Goal: Check status: Check status

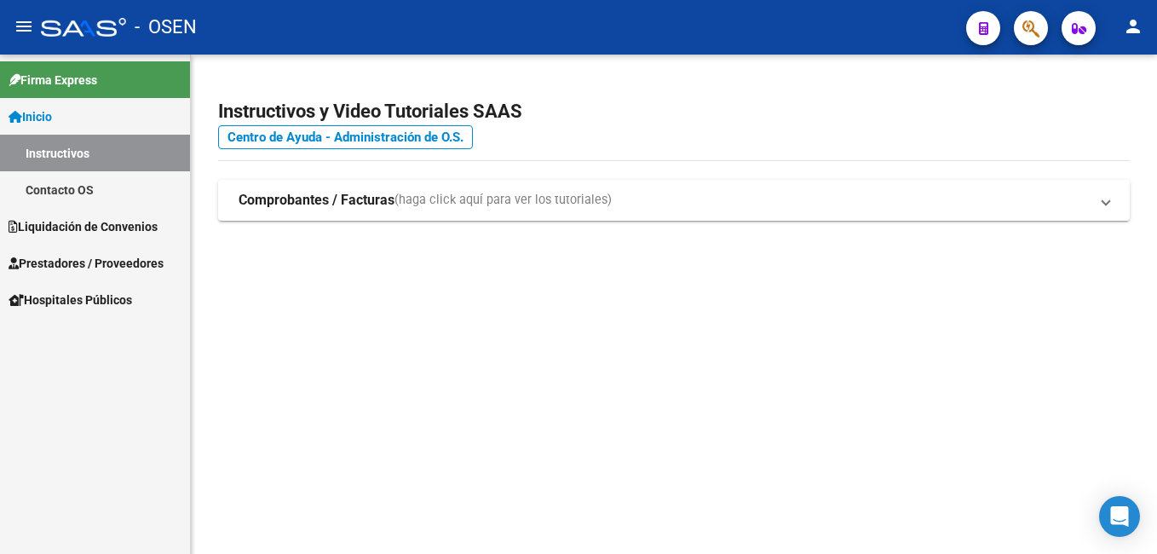
click at [57, 229] on span "Liquidación de Convenios" at bounding box center [83, 226] width 149 height 19
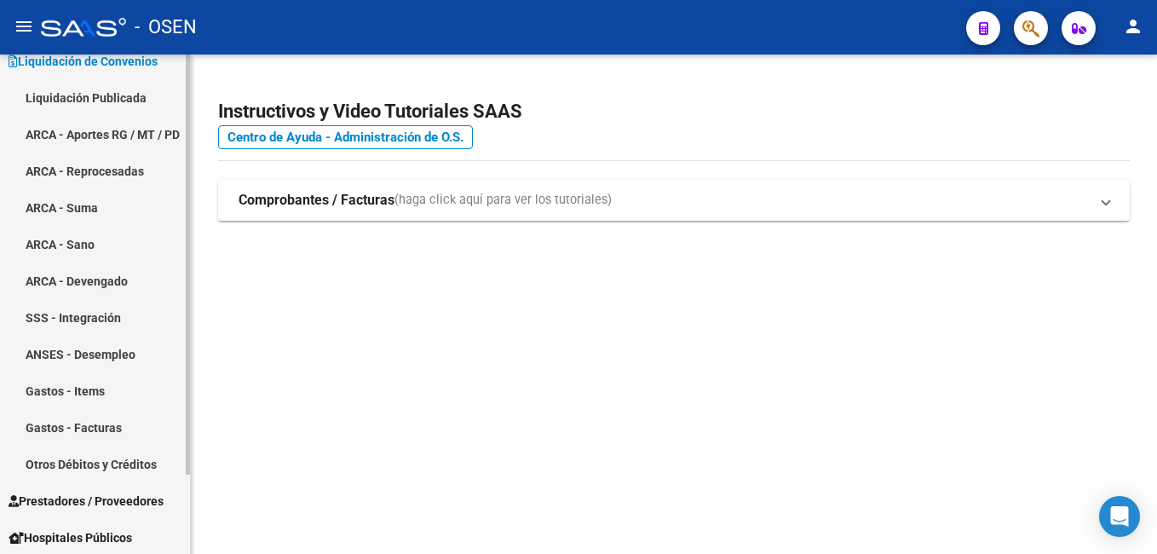
scroll to position [94, 0]
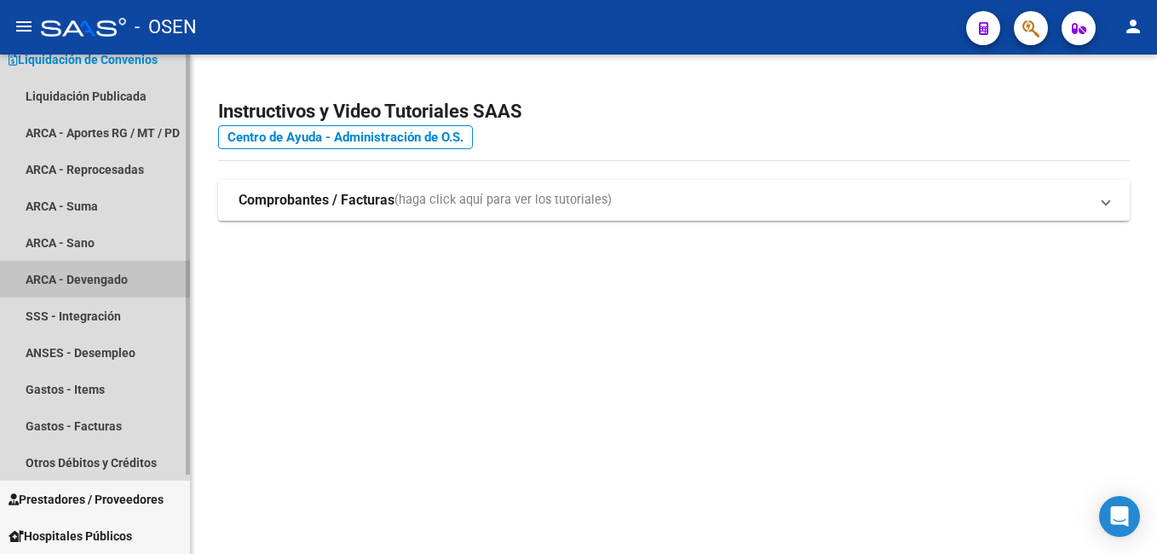
click at [51, 273] on link "ARCA - Devengado" at bounding box center [95, 279] width 190 height 37
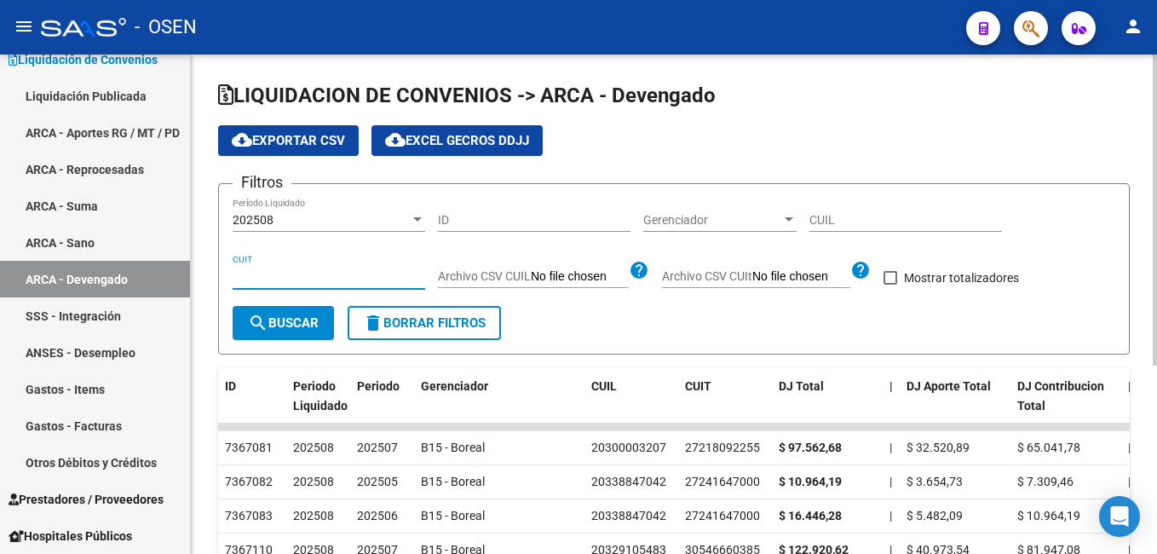
click at [238, 276] on input "CUIT" at bounding box center [328, 276] width 192 height 14
paste input "20-23564858-0"
type input "20-23564858-0"
click at [451, 219] on input "ID" at bounding box center [534, 220] width 192 height 14
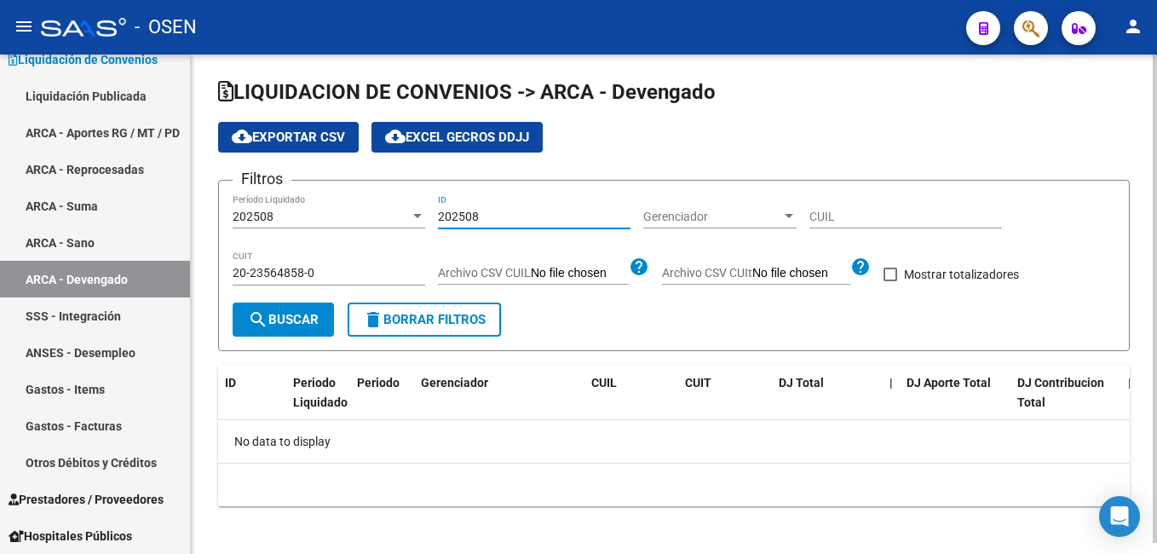
scroll to position [11, 0]
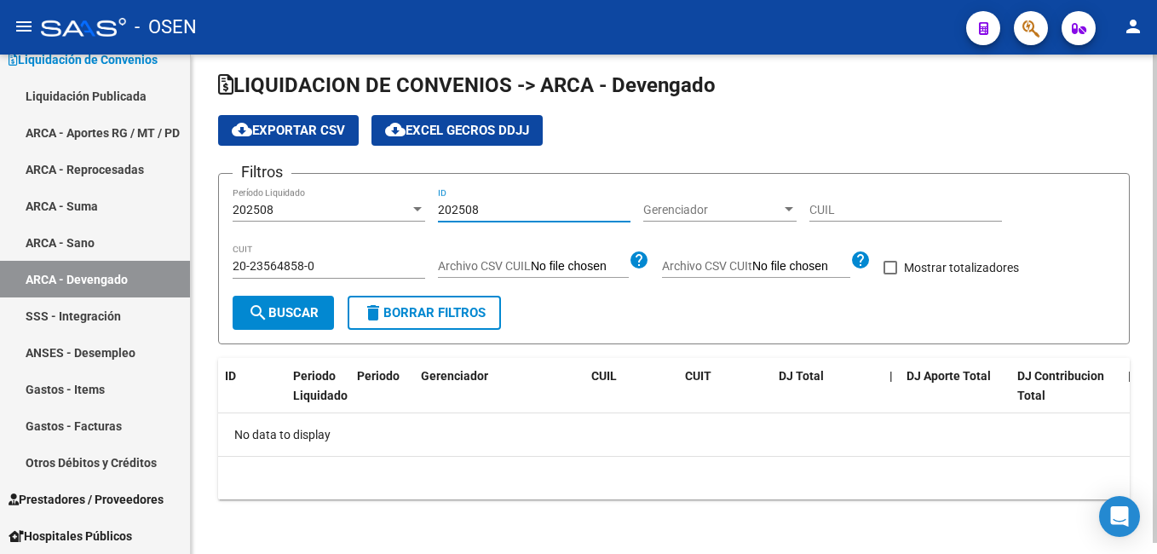
type input "202508"
drag, startPoint x: 284, startPoint y: 259, endPoint x: 211, endPoint y: 259, distance: 73.2
click at [211, 259] on div "LIQUIDACION DE CONVENIOS -> ARCA - Devengado cloud_download Exportar CSV cloud_…" at bounding box center [674, 298] width 966 height 509
paste input "7-23868819-7"
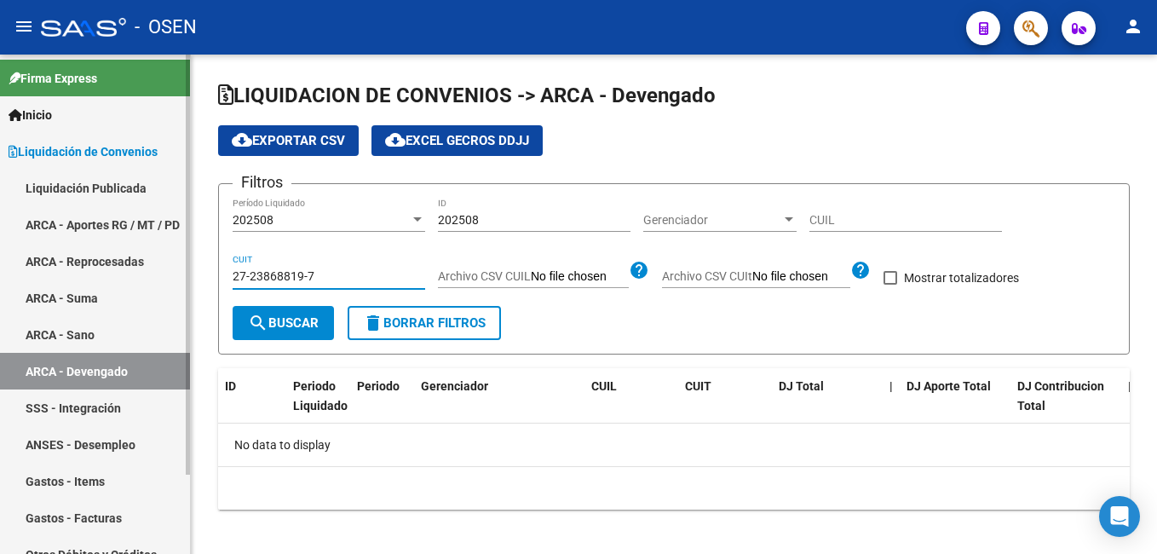
scroll to position [0, 0]
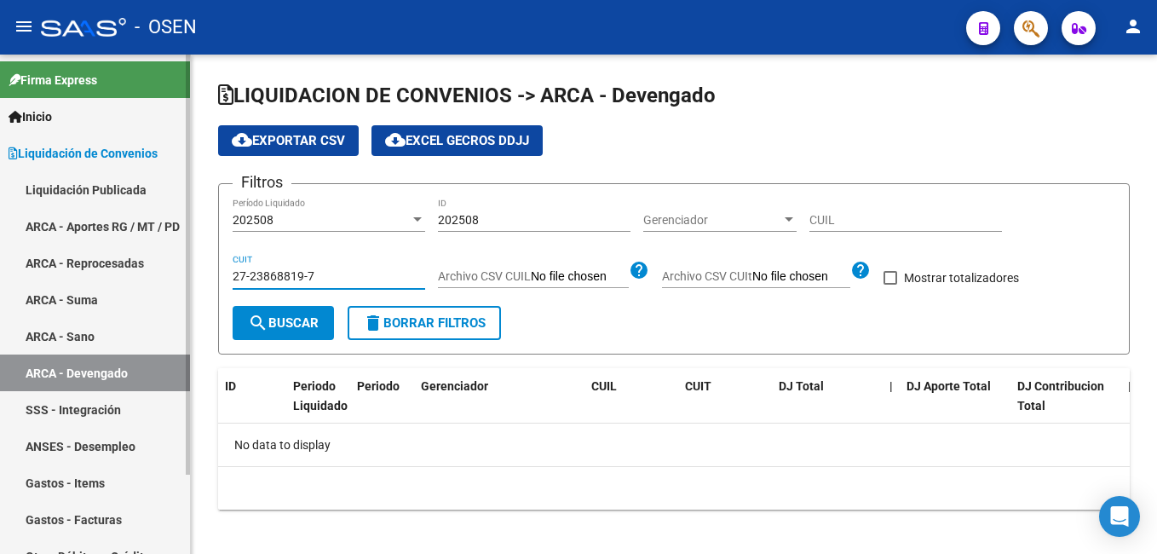
type input "27-23868819-7"
click at [36, 114] on span "Inicio" at bounding box center [30, 116] width 43 height 19
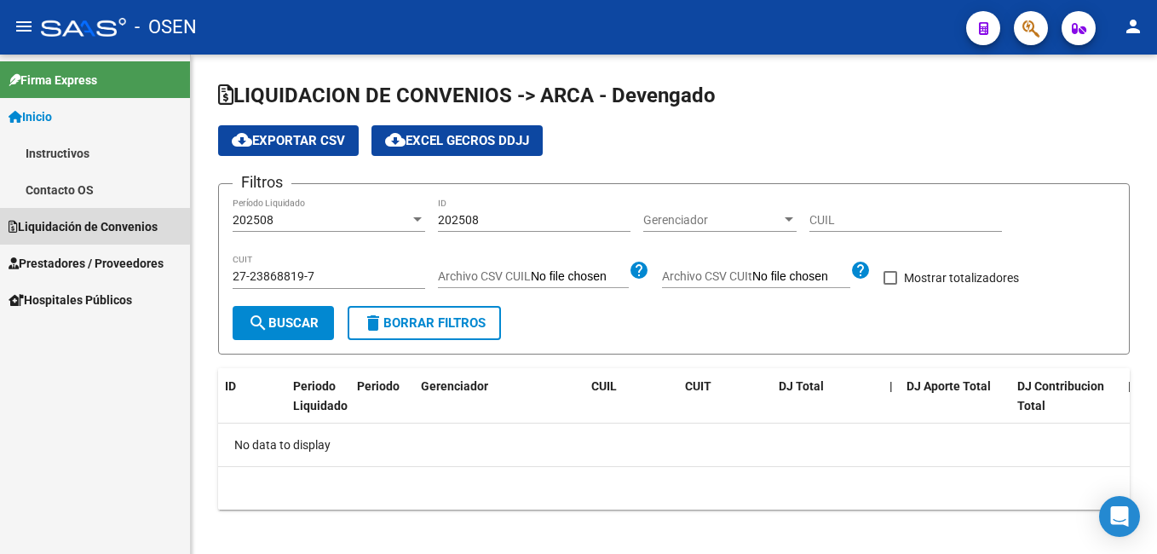
click at [35, 221] on span "Liquidación de Convenios" at bounding box center [83, 226] width 149 height 19
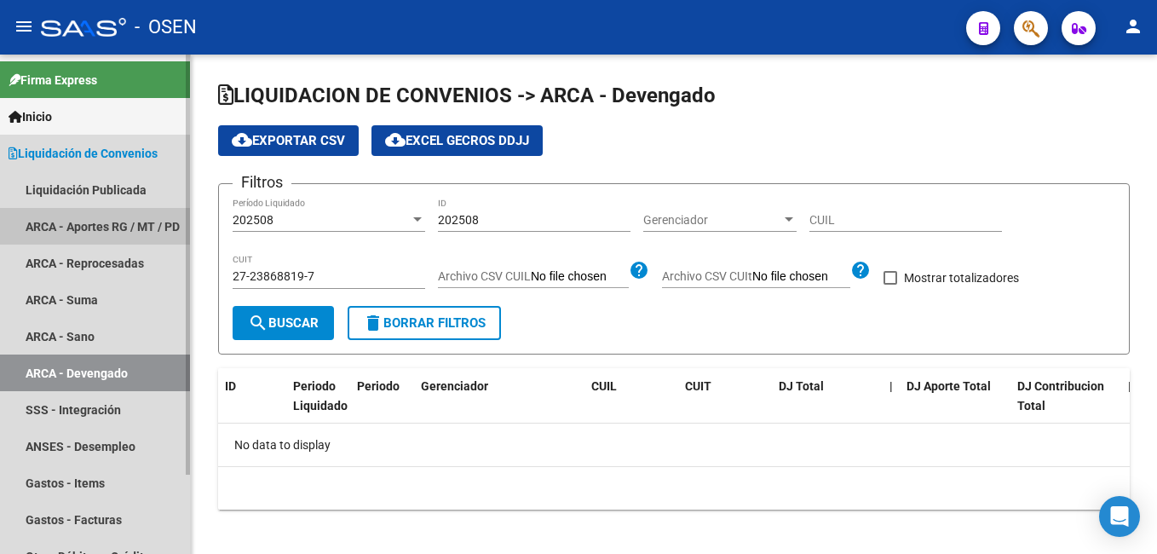
click at [47, 215] on link "ARCA - Aportes RG / MT / PD" at bounding box center [95, 226] width 190 height 37
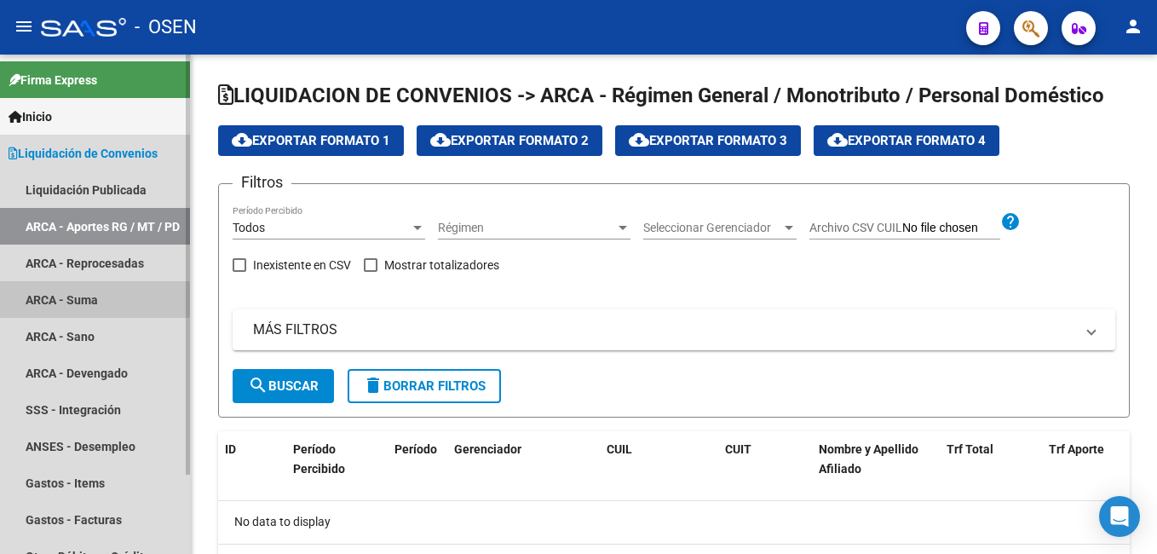
click at [45, 300] on link "ARCA - Suma" at bounding box center [95, 299] width 190 height 37
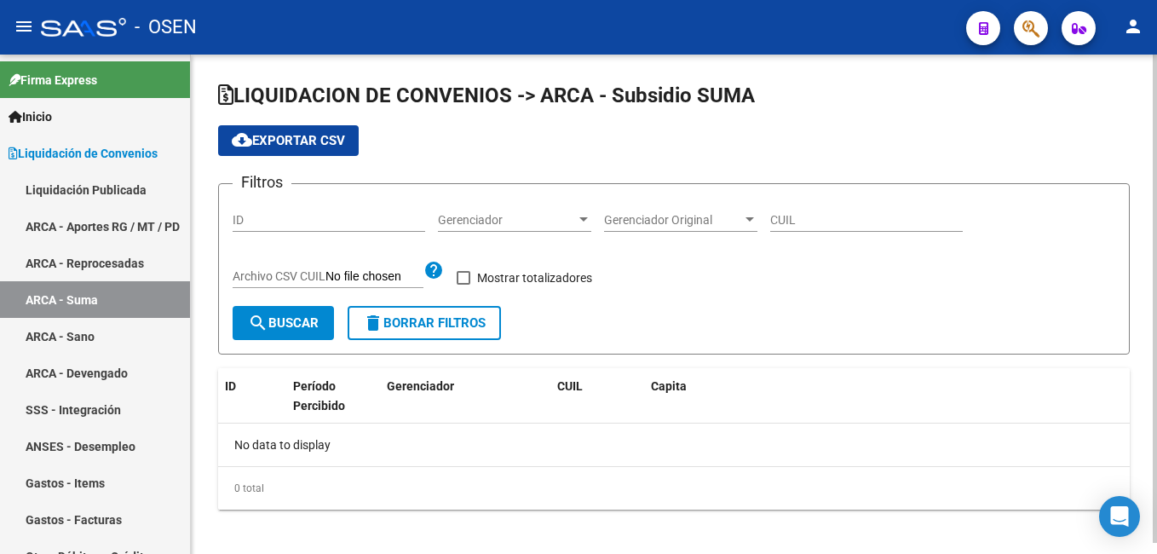
checkbox input "true"
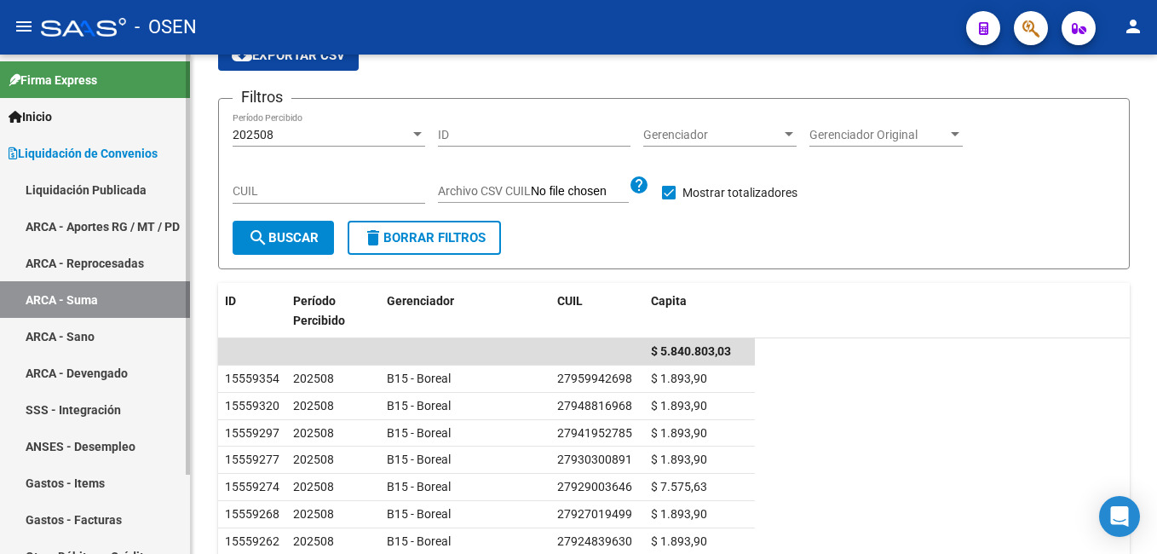
click at [49, 369] on link "ARCA - Devengado" at bounding box center [95, 372] width 190 height 37
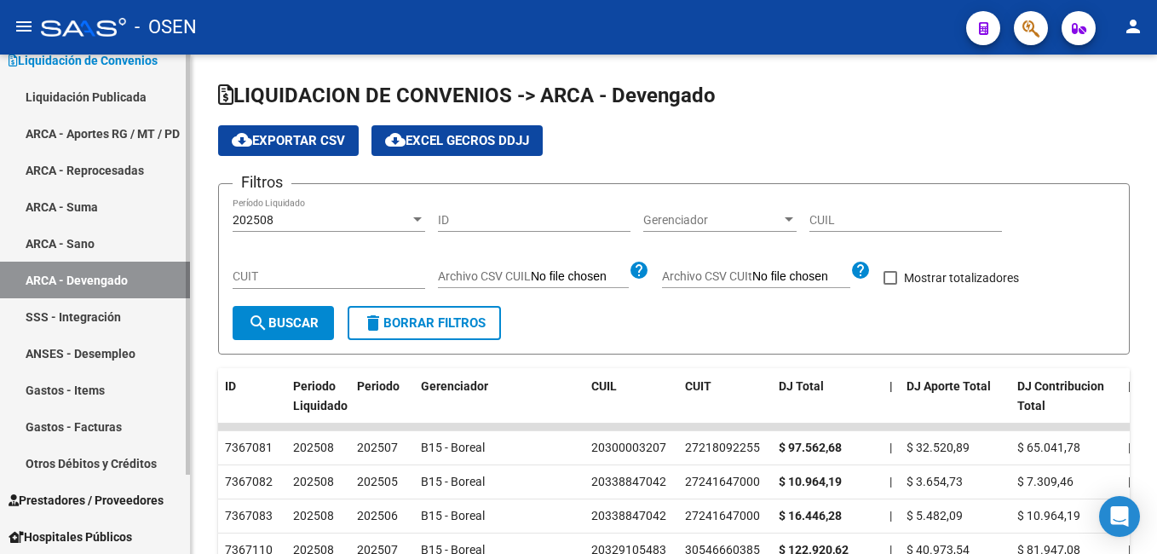
scroll to position [94, 0]
click at [240, 267] on div "CUIT" at bounding box center [328, 272] width 192 height 34
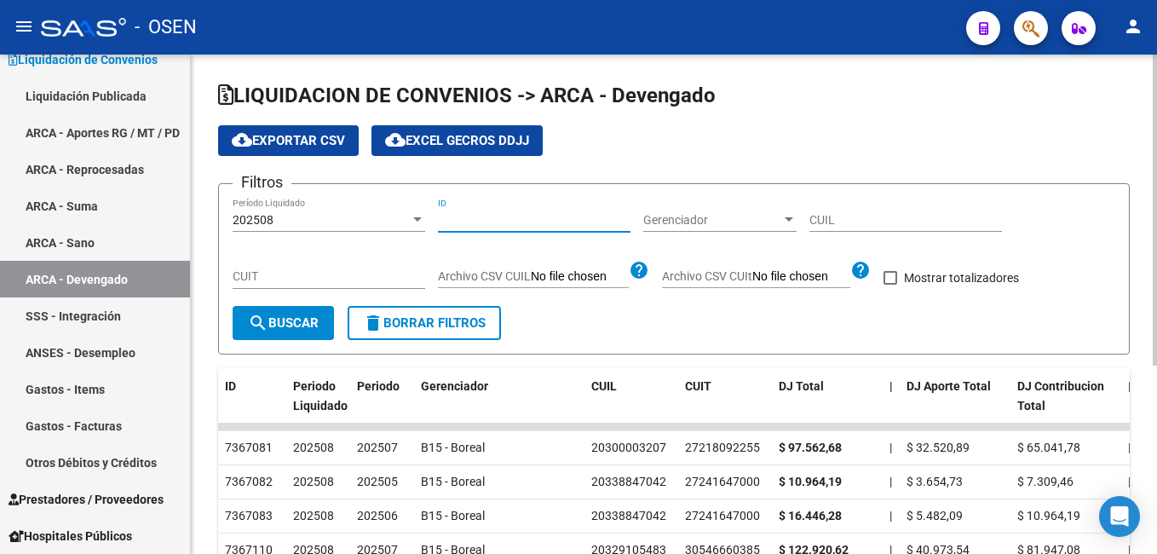
click at [447, 218] on input "ID" at bounding box center [534, 220] width 192 height 14
paste input "27238688197"
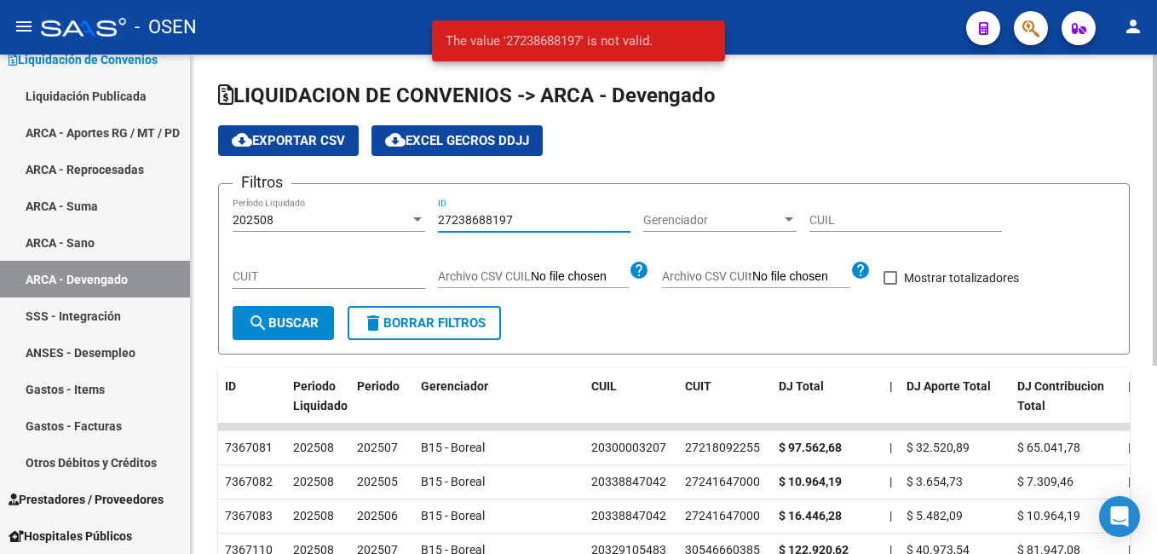
type input "27238688197"
click at [246, 284] on input "CUIT" at bounding box center [328, 276] width 192 height 14
paste input "27-23868819-7"
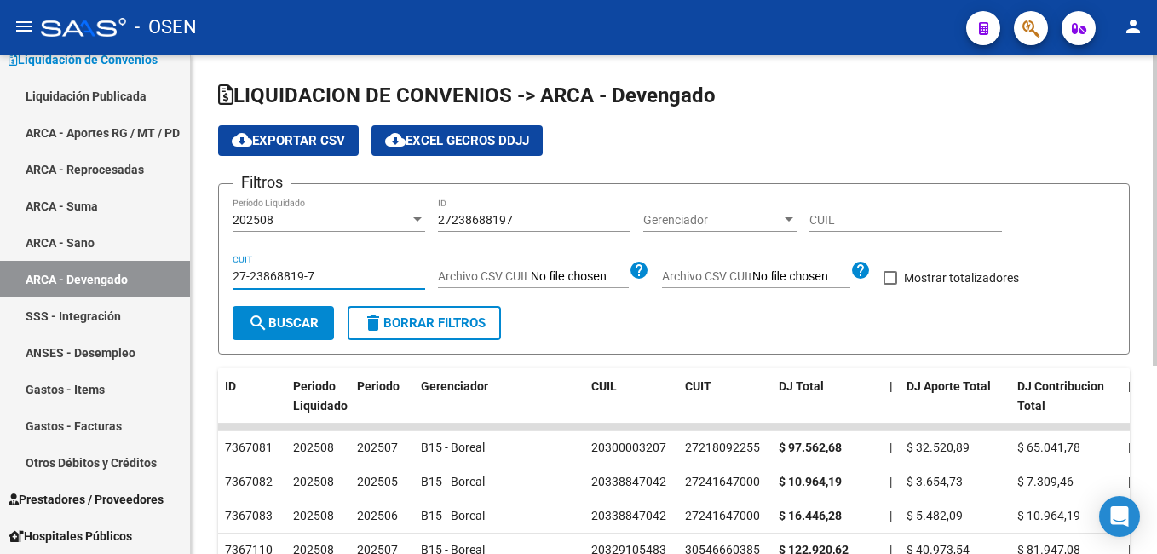
type input "27-23868819-7"
drag, startPoint x: 537, startPoint y: 209, endPoint x: 488, endPoint y: 210, distance: 49.4
click at [488, 210] on div "27238688197 ID" at bounding box center [534, 215] width 192 height 34
drag, startPoint x: 524, startPoint y: 212, endPoint x: 428, endPoint y: 219, distance: 95.6
click at [428, 219] on div "Filtros 202508 Período Liquidado 27238688197 ID Gerenciador Gerenciador CUIL 27…" at bounding box center [673, 252] width 882 height 108
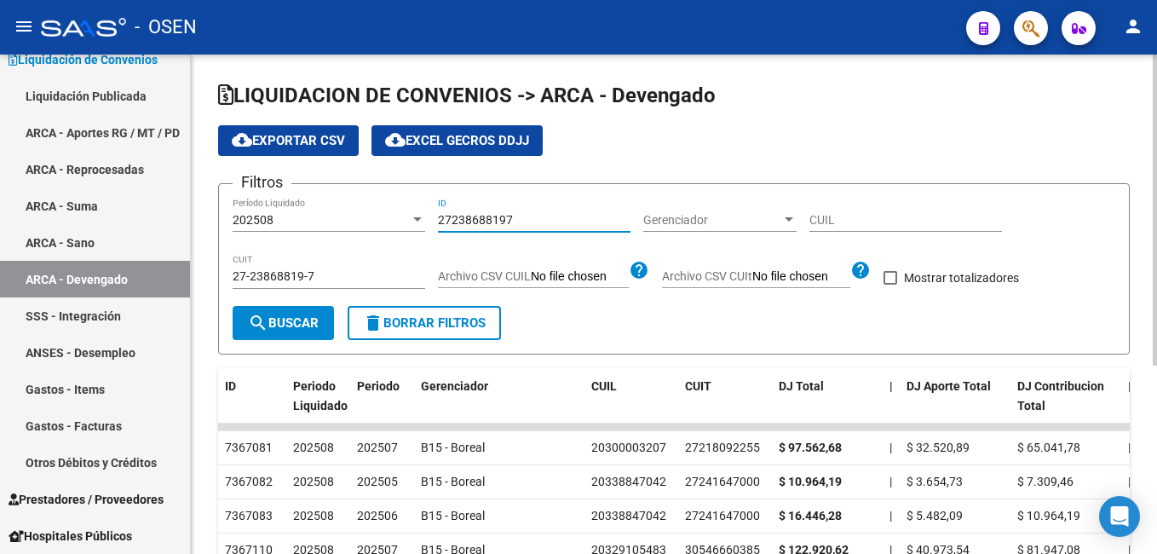
drag, startPoint x: 510, startPoint y: 221, endPoint x: 416, endPoint y: 221, distance: 94.5
click at [416, 221] on div "Filtros 202508 Período Liquidado 27238688197 ID Gerenciador Gerenciador CUIL 27…" at bounding box center [673, 252] width 882 height 108
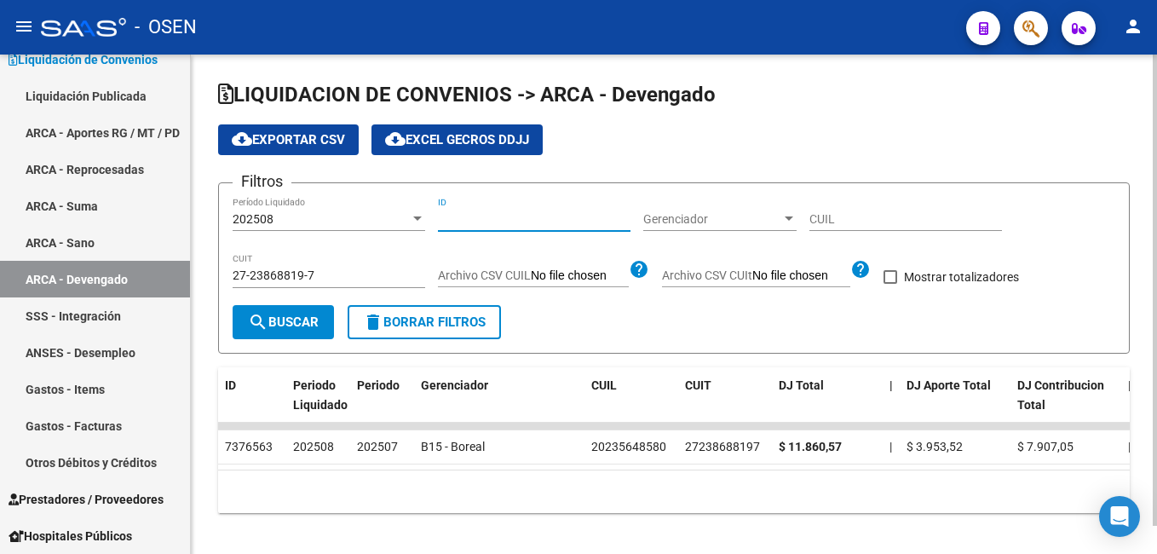
scroll to position [0, 0]
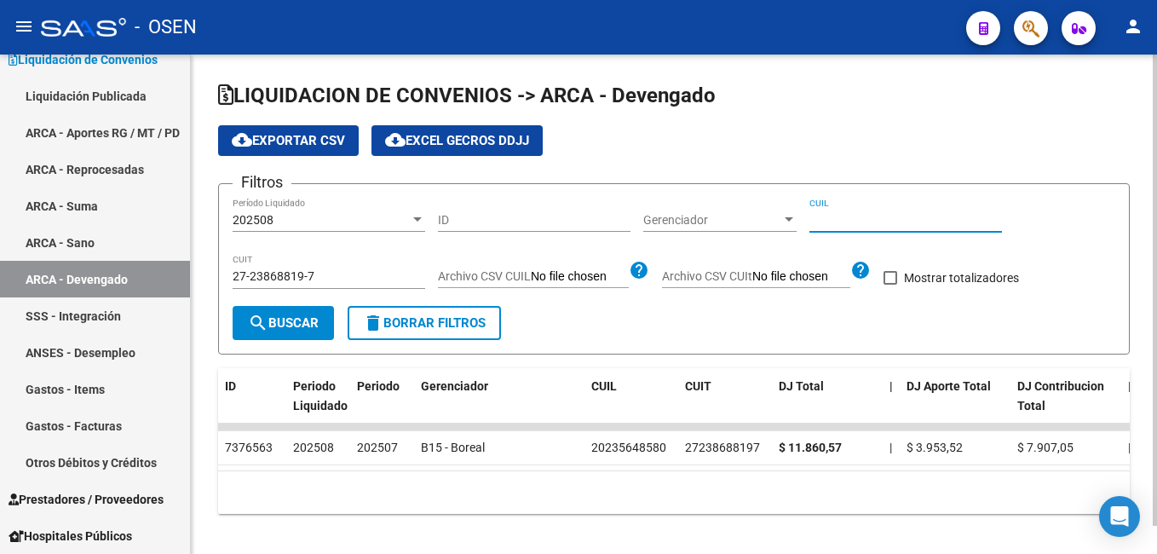
click at [817, 215] on input "CUIL" at bounding box center [905, 220] width 192 height 14
paste input "20-23564858-0"
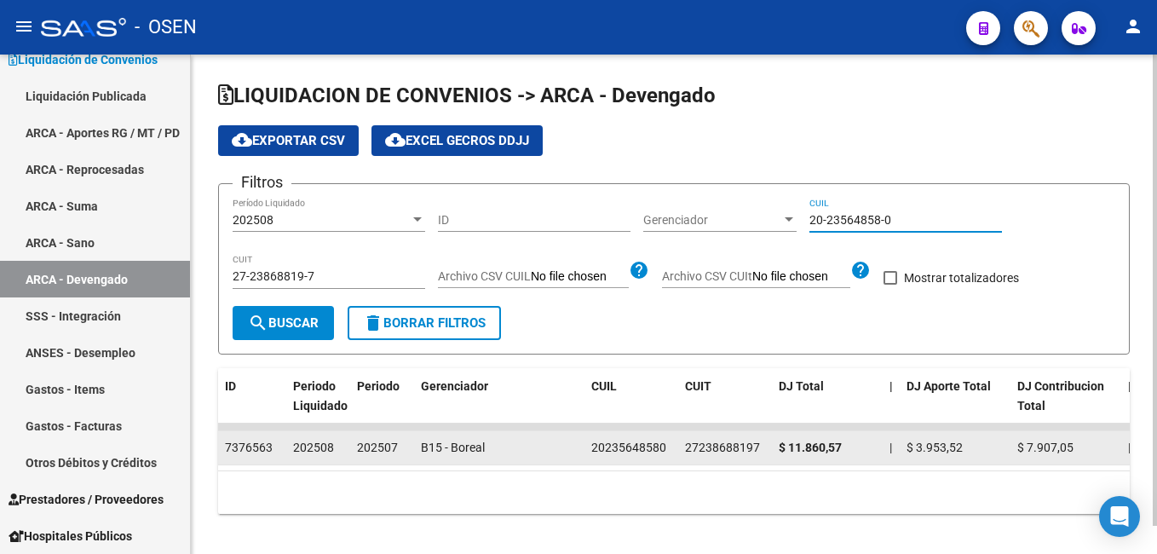
type input "20-23564858-0"
drag, startPoint x: 789, startPoint y: 451, endPoint x: 854, endPoint y: 445, distance: 65.8
click at [854, 445] on div "$ 11.860,57" at bounding box center [826, 448] width 97 height 20
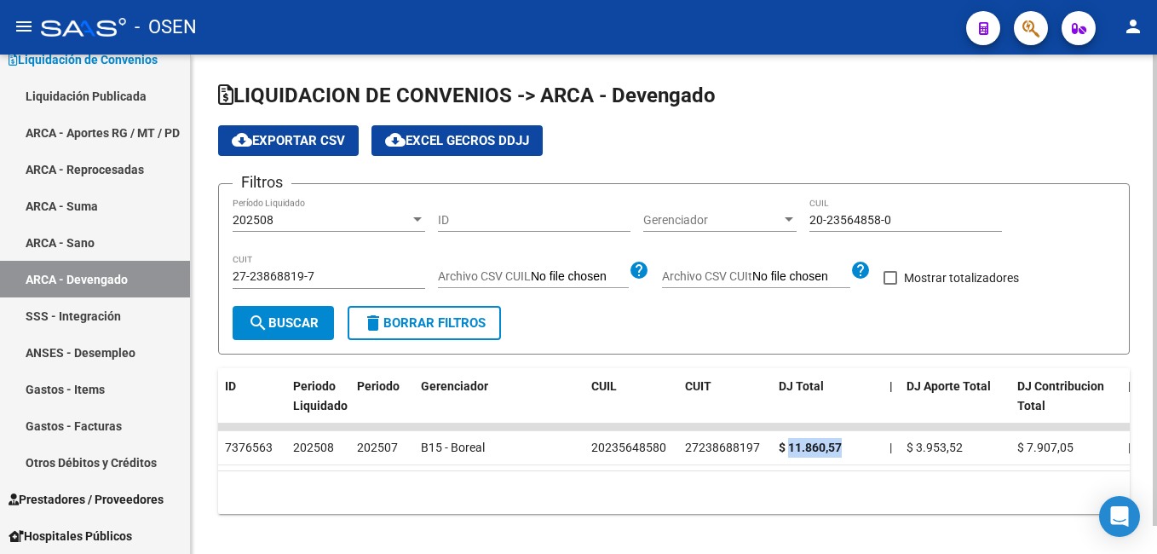
copy strong "11.860,57"
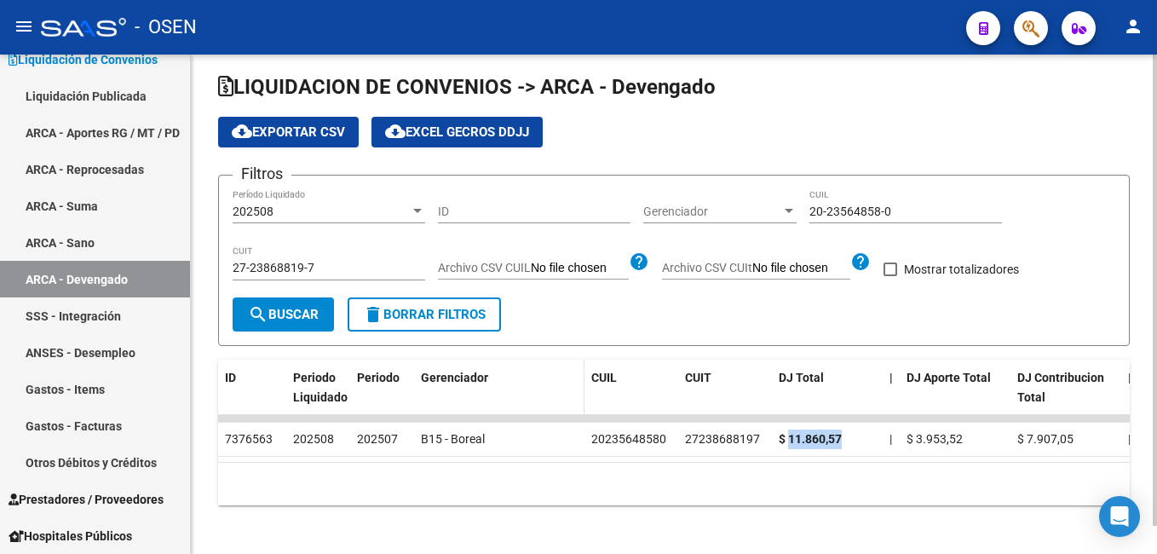
scroll to position [30, 0]
